Goal: Task Accomplishment & Management: Manage account settings

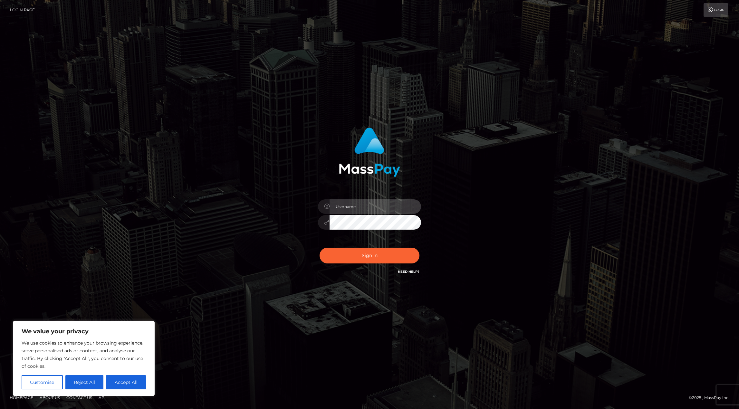
click at [367, 207] on input "text" at bounding box center [374, 206] width 91 height 14
type input "tom@whop.com"
click at [130, 390] on div "We value your privacy We use cookies to enhance your browsing experience, serve…" at bounding box center [84, 358] width 142 height 75
drag, startPoint x: 129, startPoint y: 382, endPoint x: 135, endPoint y: 376, distance: 8.0
click at [129, 382] on button "Accept All" at bounding box center [126, 382] width 40 height 14
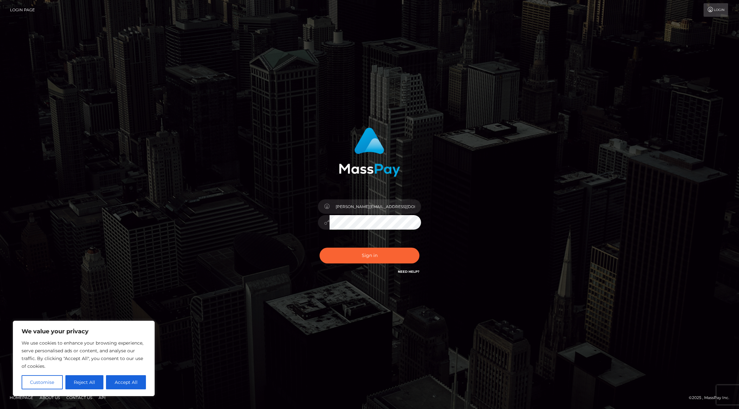
checkbox input "true"
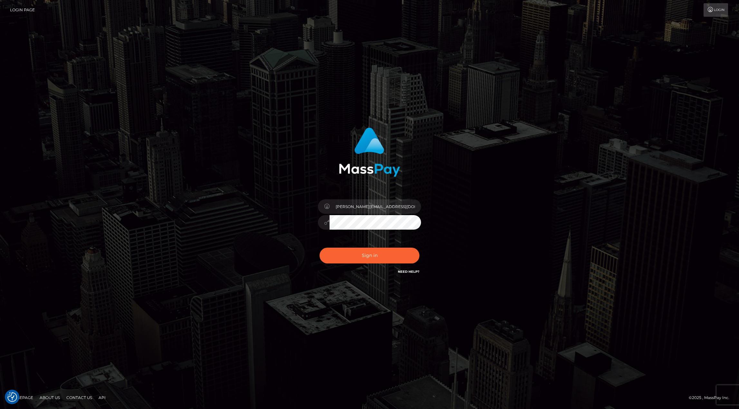
click at [319, 248] on button "Sign in" at bounding box center [369, 256] width 100 height 16
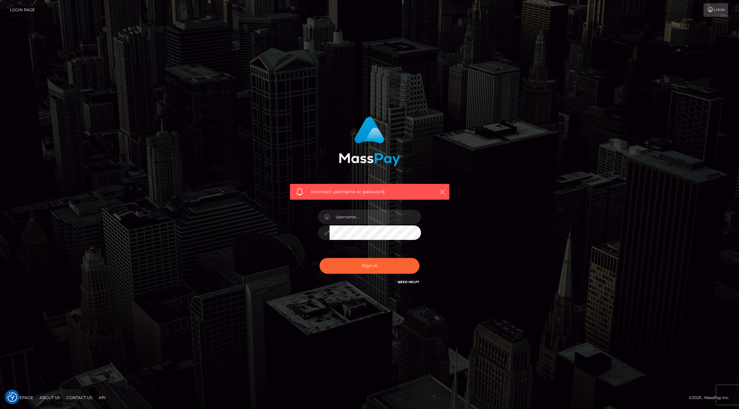
click at [412, 283] on link "Need Help?" at bounding box center [409, 282] width 22 height 4
click at [413, 282] on link "Need Help?" at bounding box center [409, 282] width 22 height 4
click at [479, 170] on div "Incorrect username or password." at bounding box center [369, 204] width 367 height 185
click at [404, 283] on link "Need Help?" at bounding box center [409, 282] width 22 height 4
click at [442, 192] on icon "button" at bounding box center [442, 192] width 6 height 6
